Goal: Task Accomplishment & Management: Manage account settings

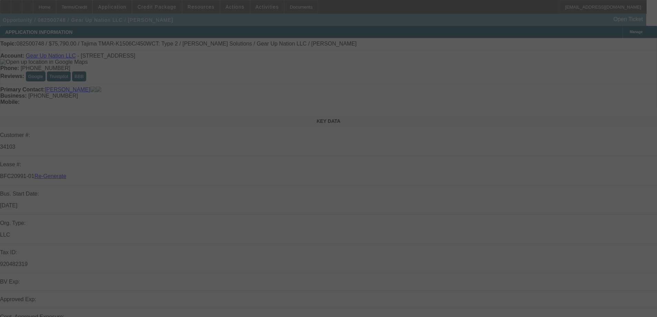
select select "3"
select select "0"
select select "2"
select select "0"
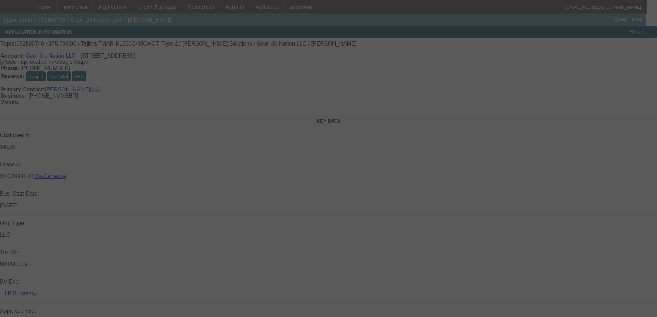
select select "6"
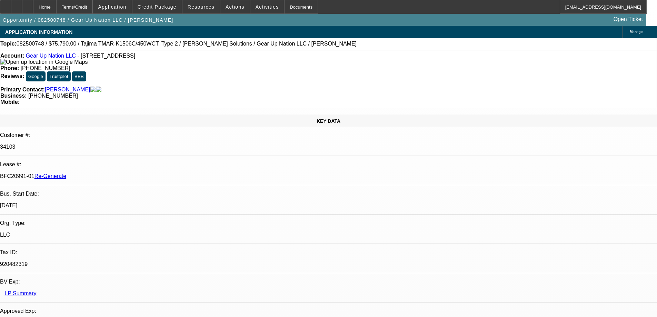
click at [229, 7] on span "Actions" at bounding box center [235, 7] width 19 height 6
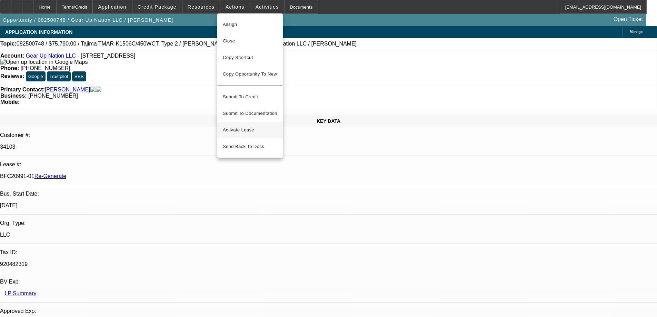
click at [233, 126] on span "Activate Lease" at bounding box center [250, 130] width 55 height 8
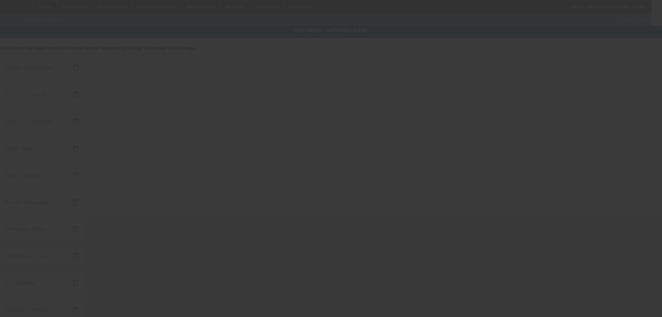
type input "[DATE]"
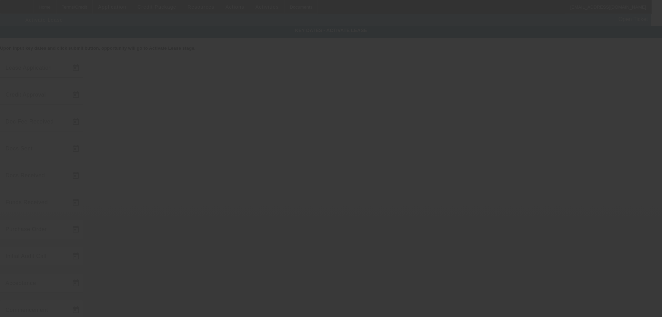
type input "[DATE]"
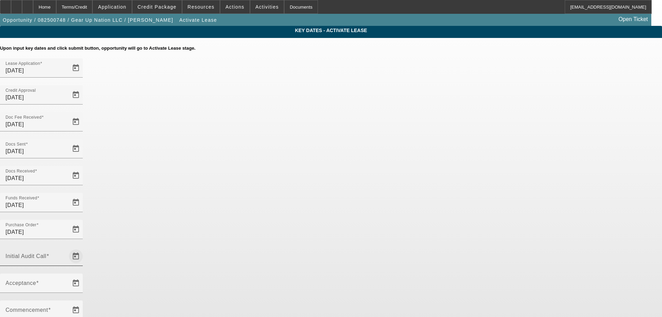
click at [84, 248] on span "Open calendar" at bounding box center [76, 256] width 17 height 17
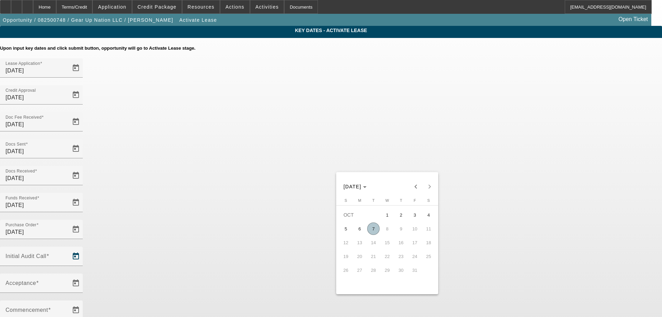
click at [378, 230] on span "7" at bounding box center [373, 228] width 12 height 12
type input "[DATE]"
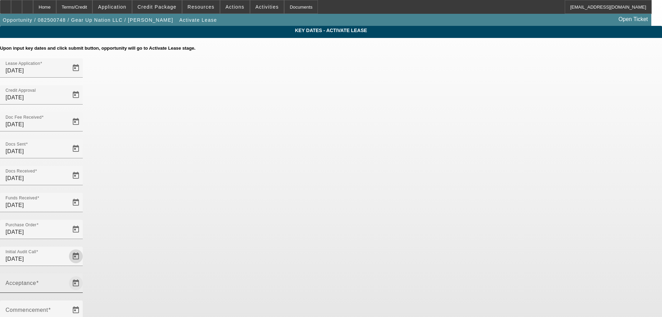
click at [84, 275] on span "Open calendar" at bounding box center [76, 283] width 17 height 17
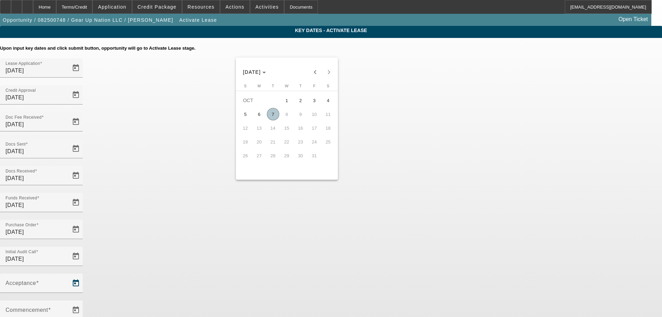
click at [277, 117] on span "7" at bounding box center [273, 114] width 12 height 12
type input "[DATE]"
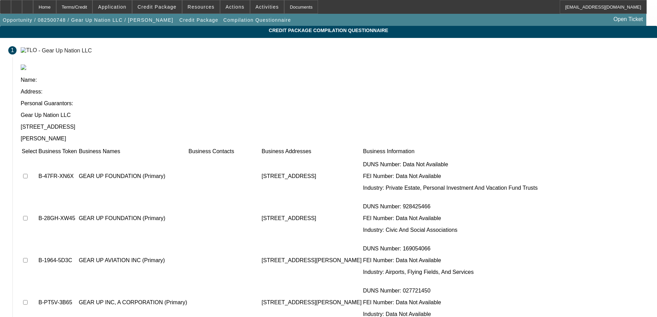
scroll to position [73, 0]
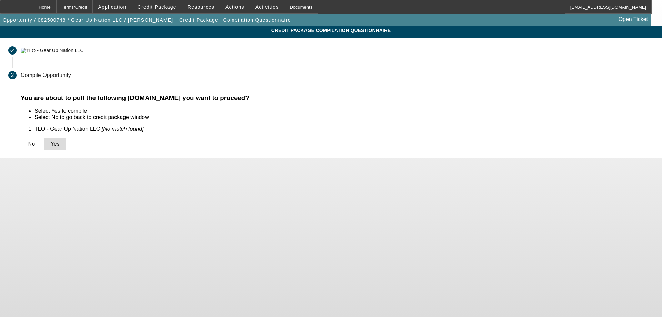
click at [51, 143] on icon at bounding box center [51, 144] width 0 height 6
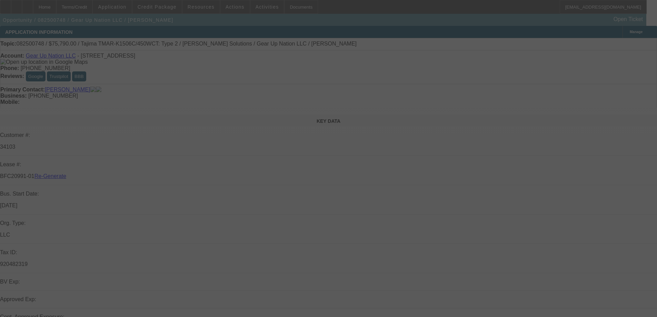
select select "4"
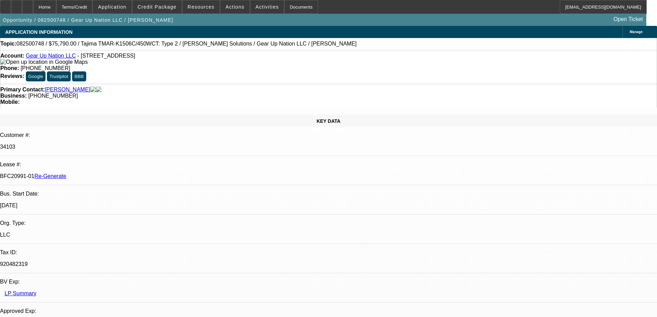
select select "0"
select select "2"
select select "0"
select select "6"
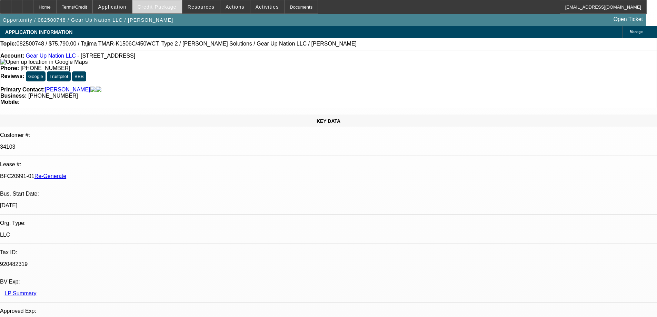
click at [159, 7] on span "Credit Package" at bounding box center [157, 7] width 39 height 6
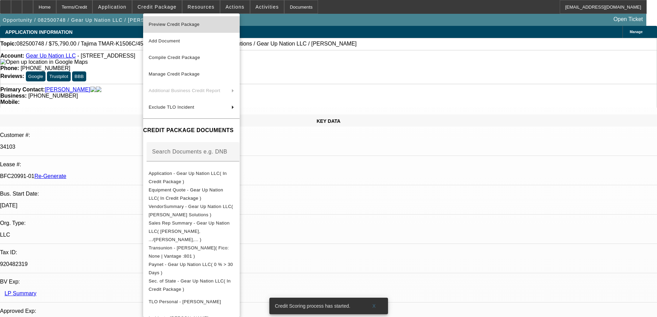
click at [160, 24] on span "Preview Credit Package" at bounding box center [174, 24] width 51 height 5
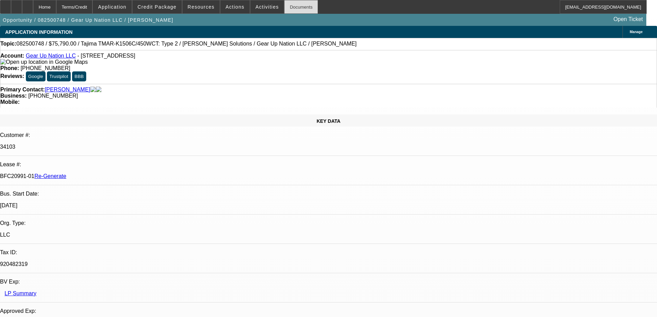
click at [292, 5] on div "Documents" at bounding box center [301, 7] width 34 height 14
click at [265, 5] on span "Activities" at bounding box center [267, 7] width 23 height 6
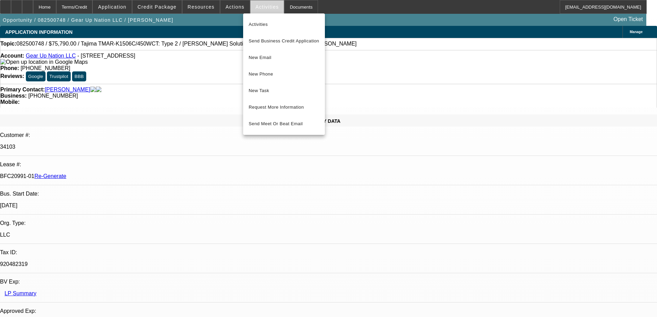
click at [265, 5] on div at bounding box center [328, 158] width 657 height 317
